Goal: Check status: Check status

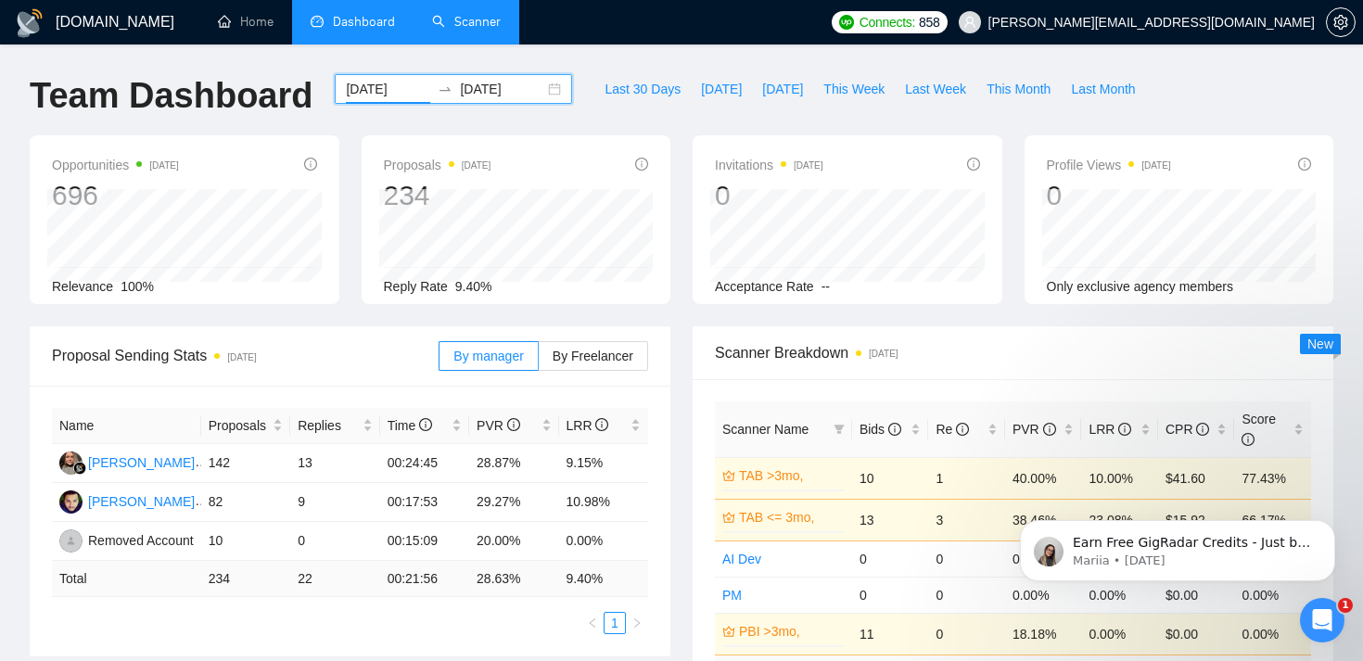
click at [439, 28] on link "Scanner" at bounding box center [466, 22] width 69 height 16
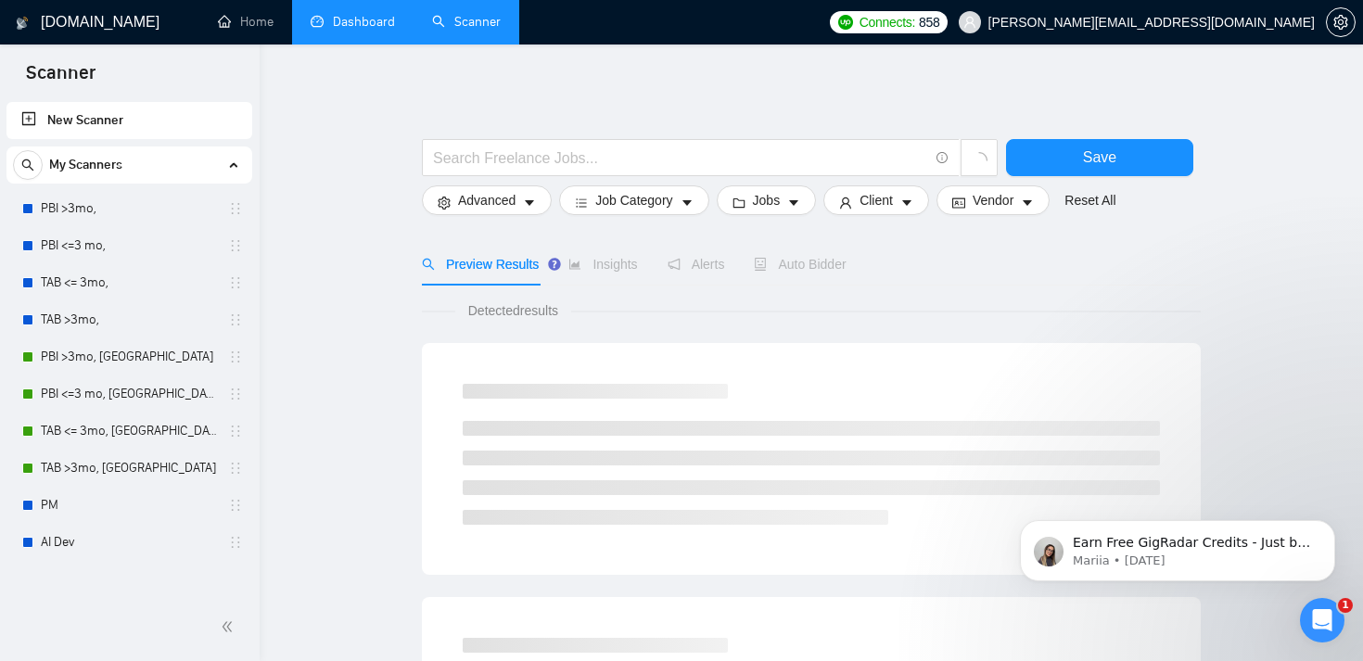
click at [375, 30] on link "Dashboard" at bounding box center [353, 22] width 84 height 16
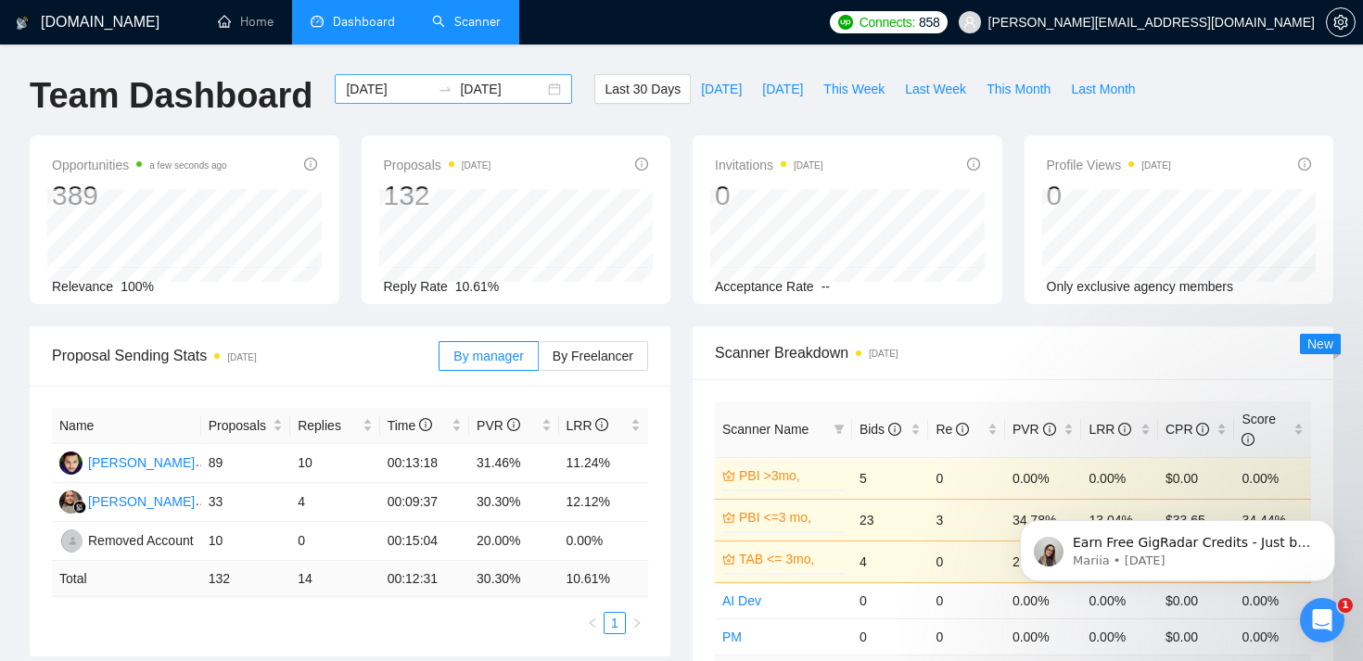
click at [403, 95] on input "[DATE]" at bounding box center [388, 89] width 84 height 20
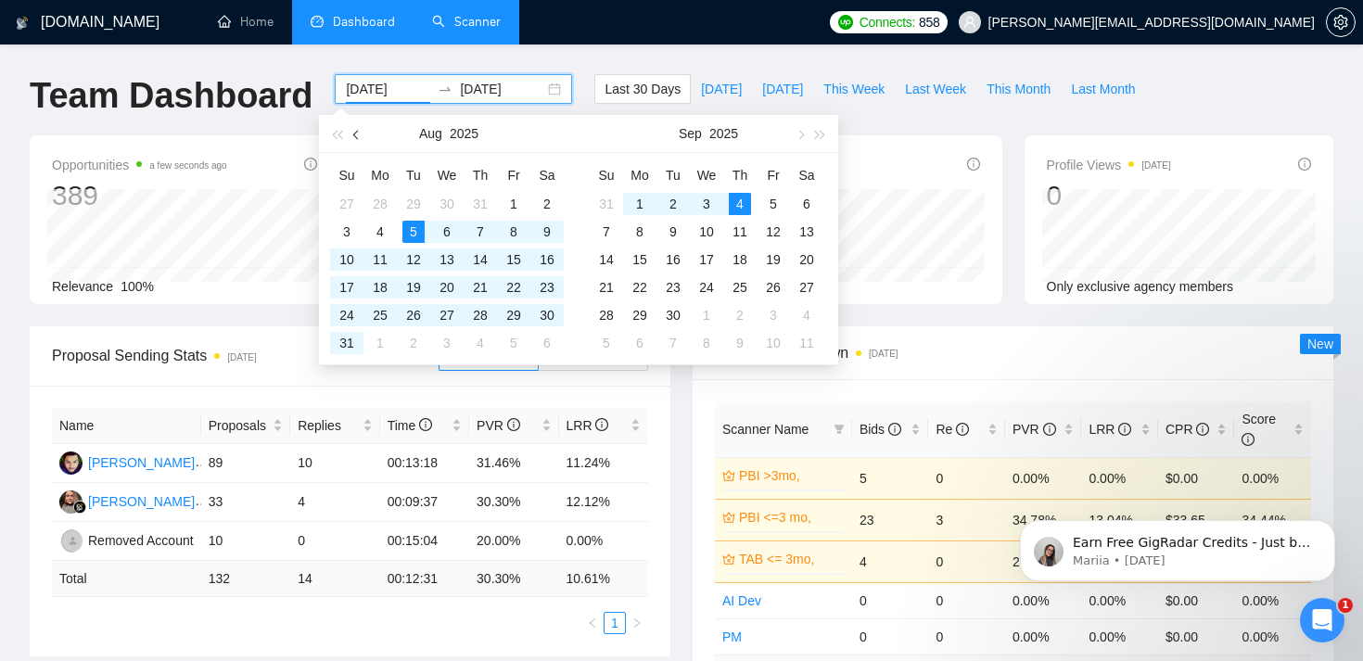
click at [352, 138] on button "button" at bounding box center [357, 133] width 20 height 37
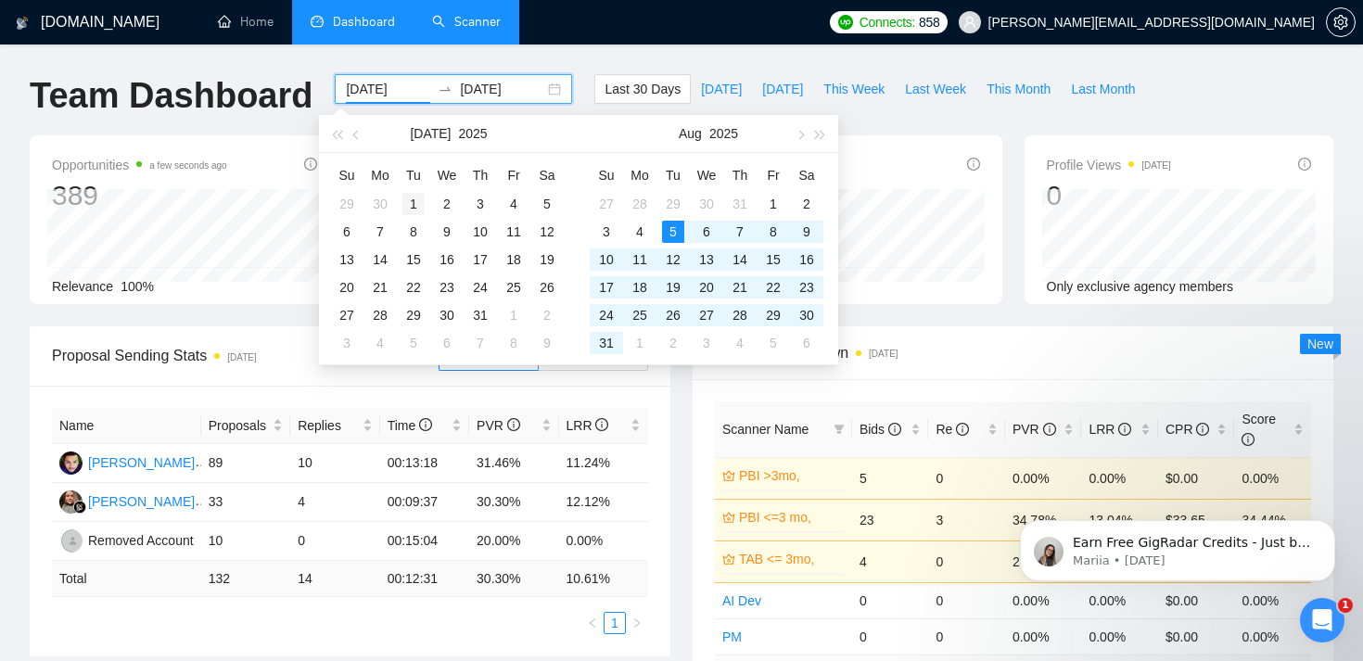
type input "[DATE]"
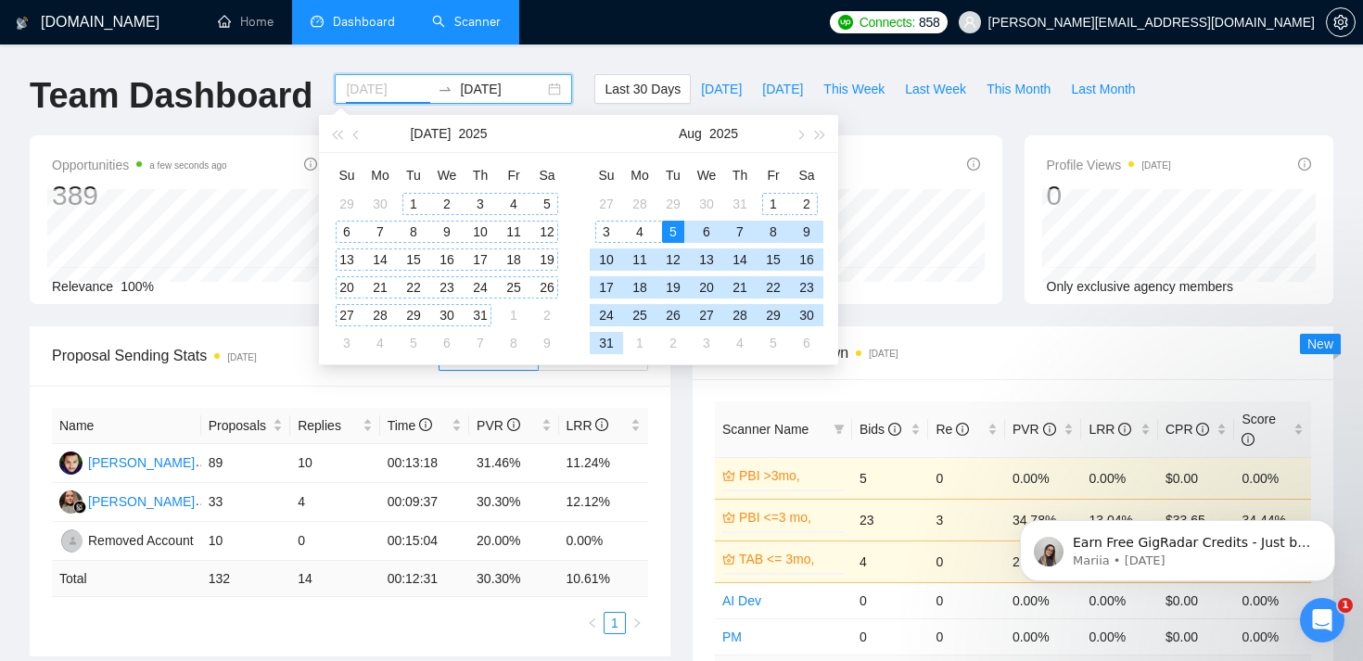
click at [405, 195] on div "1" at bounding box center [413, 204] width 22 height 22
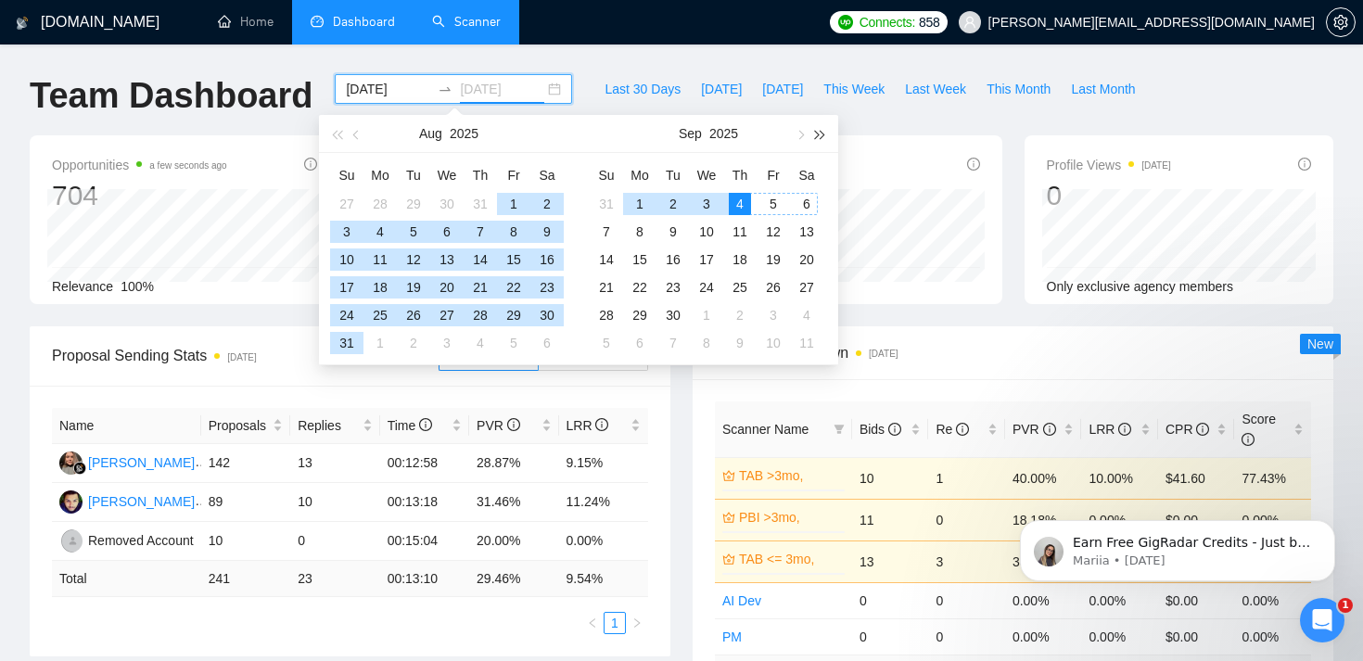
type input "[DATE]"
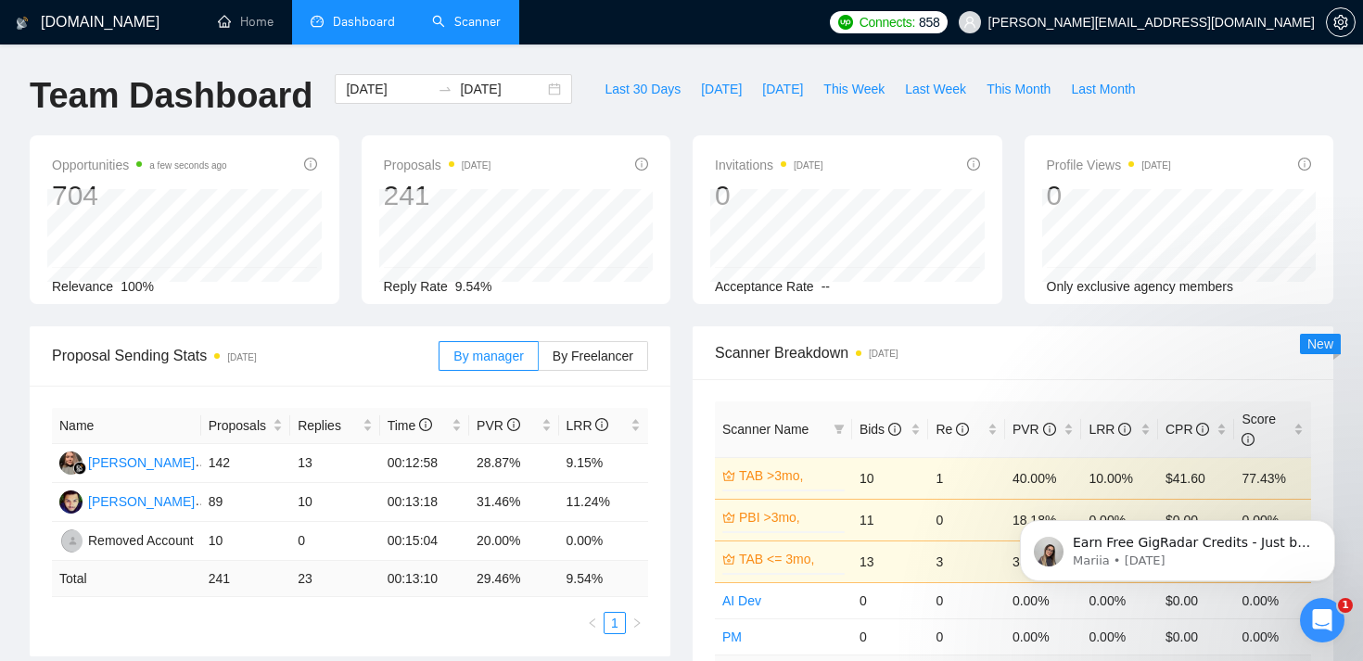
click at [885, 113] on div "Last 30 Days [DATE] [DATE] This Week Last Week This Month Last Month" at bounding box center [869, 104] width 573 height 61
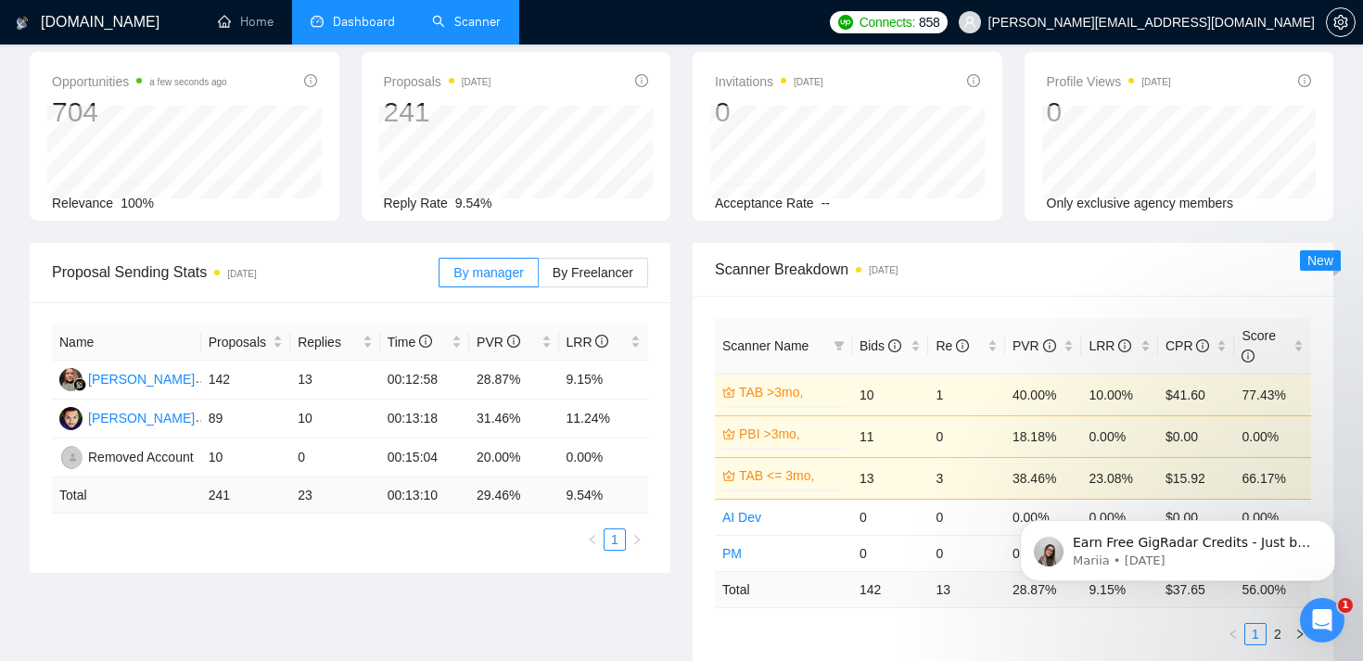
scroll to position [85, 0]
